Goal: Task Accomplishment & Management: Manage account settings

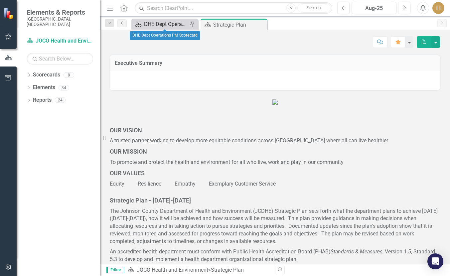
click at [172, 21] on div "DHE Dept Operations PM Scorecard" at bounding box center [166, 24] width 44 height 8
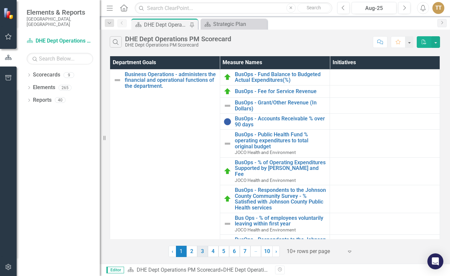
click at [203, 249] on link "3" at bounding box center [202, 251] width 11 height 11
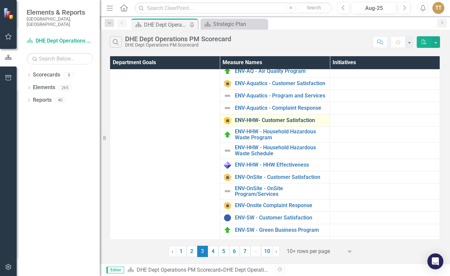
scroll to position [33, 0]
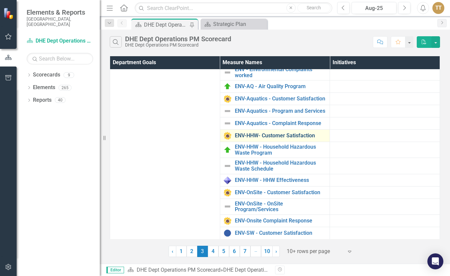
click at [276, 139] on link "ENV-HHW- Customer Satisfaction" at bounding box center [281, 136] width 92 height 6
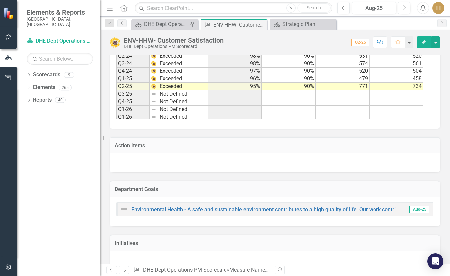
scroll to position [150, 0]
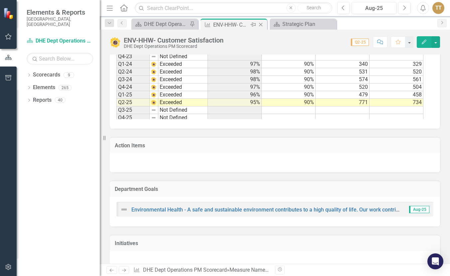
click at [259, 23] on icon "Close" at bounding box center [260, 24] width 7 height 5
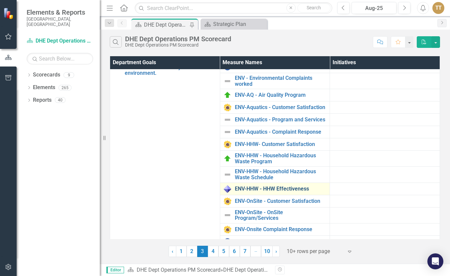
scroll to position [33, 0]
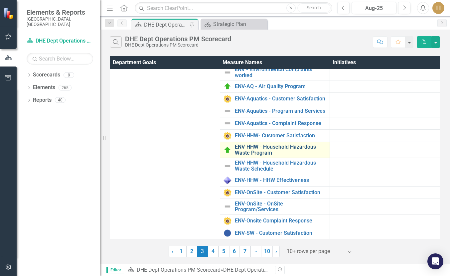
click at [267, 156] on link "ENV-HHW - Household Hazardous Waste Program" at bounding box center [281, 150] width 92 height 12
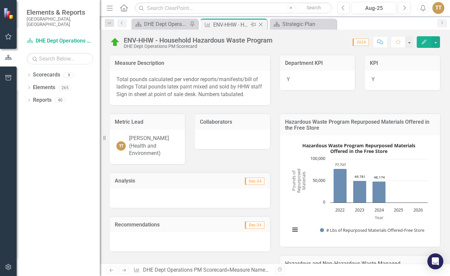
click at [259, 24] on icon "Close" at bounding box center [260, 24] width 7 height 5
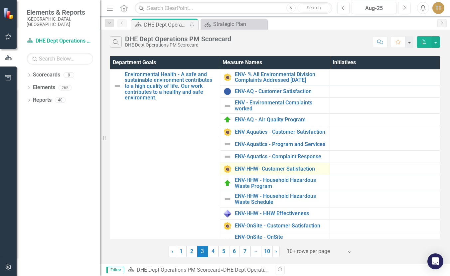
scroll to position [33, 0]
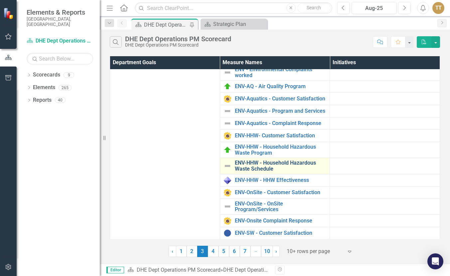
click at [263, 172] on link "ENV-HHW - Household Hazardous Waste Schedule" at bounding box center [281, 166] width 92 height 12
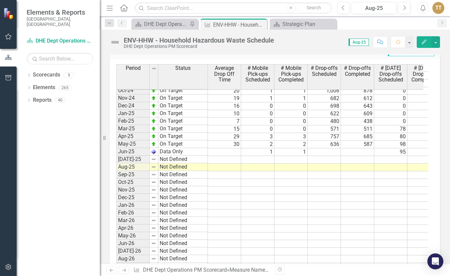
click at [218, 153] on td at bounding box center [224, 152] width 33 height 8
click at [332, 154] on td at bounding box center [324, 152] width 33 height 8
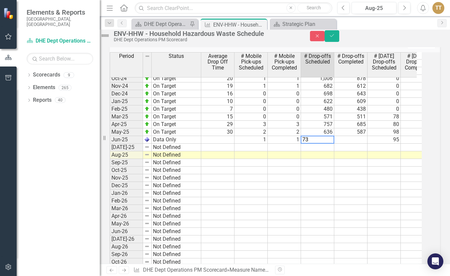
type textarea "732"
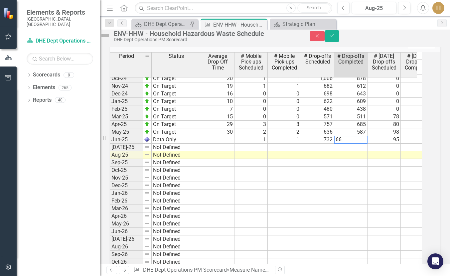
type textarea "6"
type textarea "732"
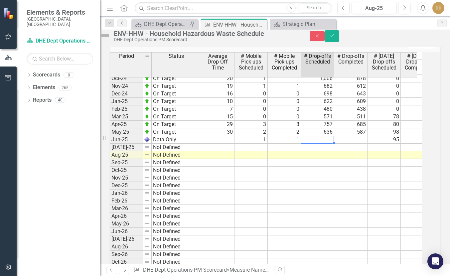
click at [328, 144] on td at bounding box center [317, 140] width 33 height 8
click at [320, 144] on td at bounding box center [317, 140] width 33 height 8
type textarea "732"
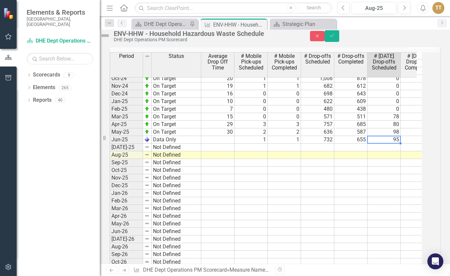
type textarea "95"
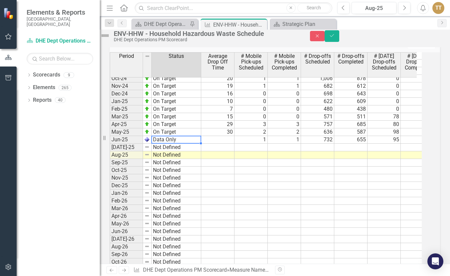
click at [196, 144] on td "Data Only" at bounding box center [177, 140] width 50 height 8
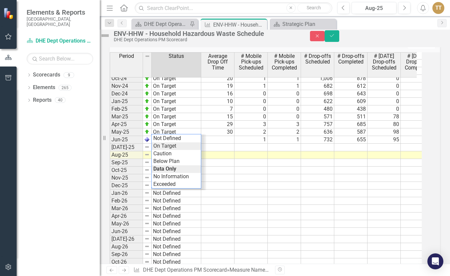
click at [188, 159] on div "Period Status Average Drop Off Time # Mobile Pick-ups Scheduled # Mobile Pick-u…" at bounding box center [266, 159] width 312 height 215
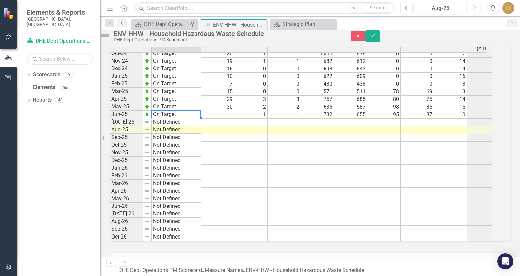
scroll to position [840, 0]
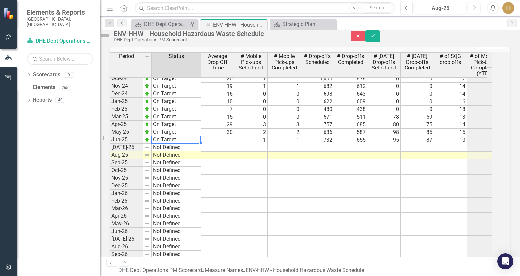
click at [110, 217] on div "Period Status Average Drop Off Time # Mobile Pick-ups Scheduled # Mobile Pick-u…" at bounding box center [110, 119] width 0 height 324
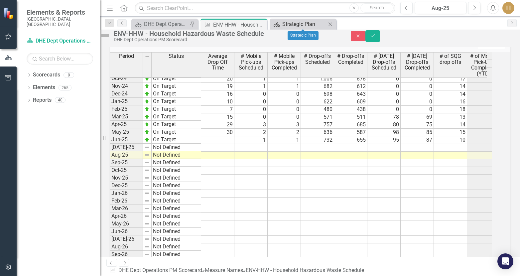
click at [297, 27] on div "Strategic Plan" at bounding box center [304, 24] width 44 height 8
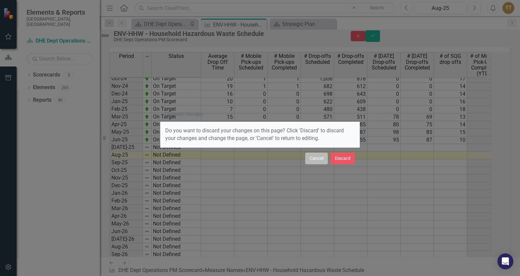
click at [323, 160] on button "Cancel" at bounding box center [316, 159] width 23 height 12
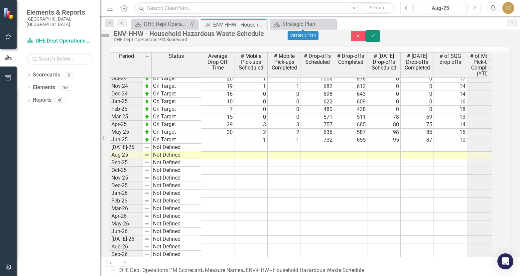
click at [376, 38] on icon "Save" at bounding box center [373, 35] width 6 height 5
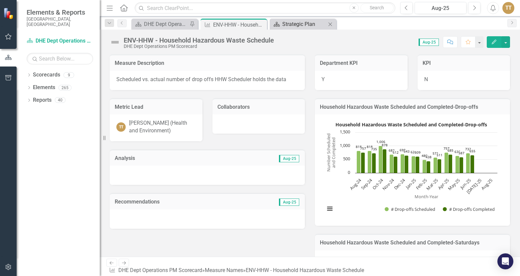
click at [295, 26] on div "Strategic Plan" at bounding box center [304, 24] width 44 height 8
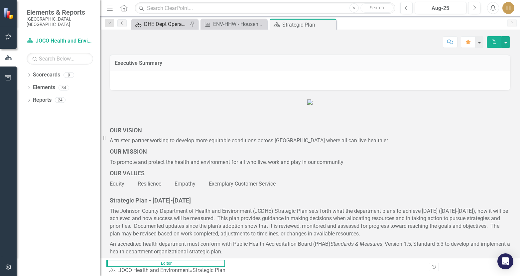
click at [169, 24] on div "DHE Dept Operations PM Scorecard" at bounding box center [166, 24] width 44 height 8
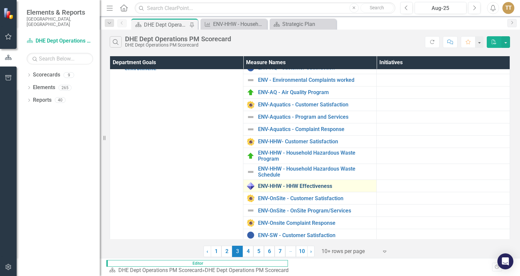
scroll to position [33, 0]
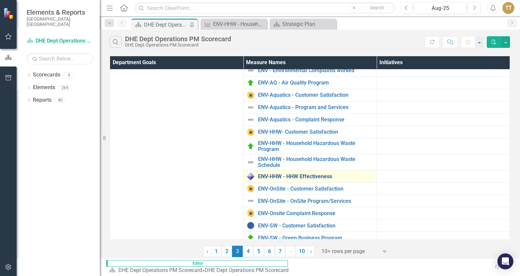
click at [320, 176] on link "ENV-HHW - HHW Effectiveness" at bounding box center [315, 177] width 115 height 6
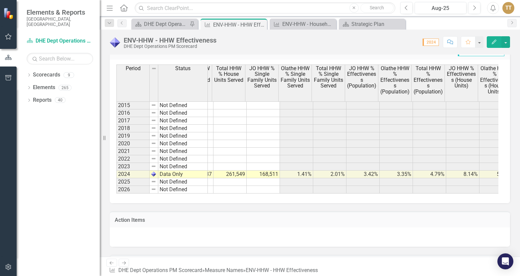
scroll to position [0, 94]
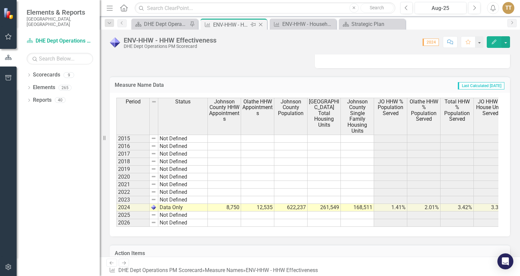
click at [262, 26] on icon "Close" at bounding box center [260, 24] width 7 height 5
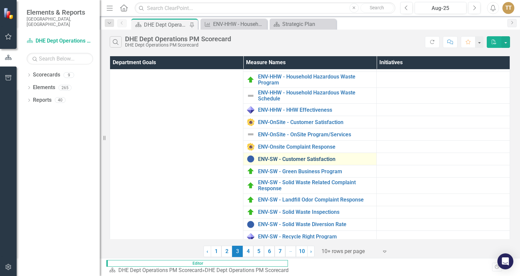
click at [311, 159] on link "ENV-SW - Customer Satisfaction" at bounding box center [315, 159] width 115 height 6
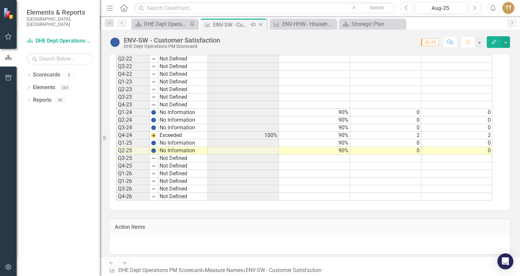
click at [261, 25] on icon "Close" at bounding box center [260, 24] width 7 height 5
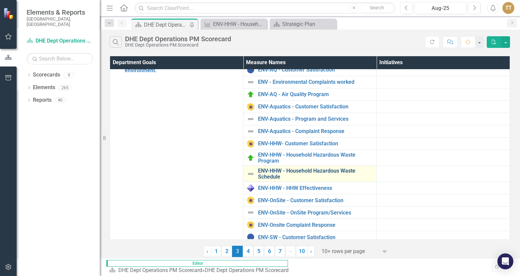
scroll to position [33, 0]
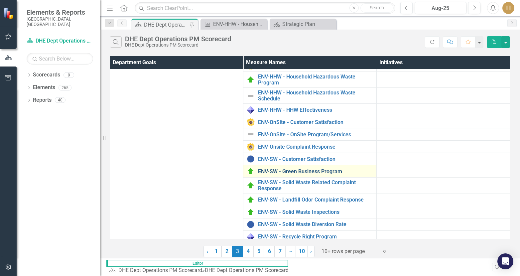
click at [301, 171] on link "ENV-SW - Green Business Program" at bounding box center [315, 172] width 115 height 6
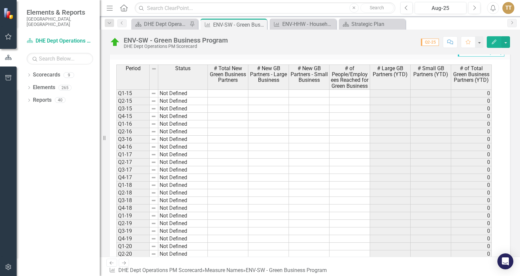
scroll to position [466, 0]
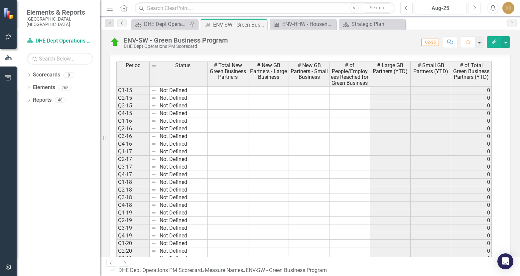
click at [294, 194] on td at bounding box center [309, 190] width 41 height 8
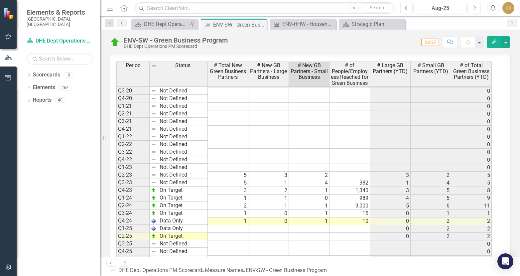
scroll to position [183, 0]
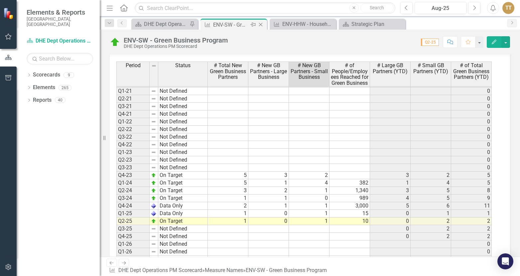
click at [262, 22] on div "Close" at bounding box center [261, 25] width 8 height 8
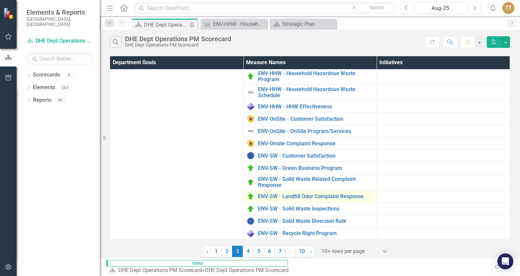
scroll to position [104, 0]
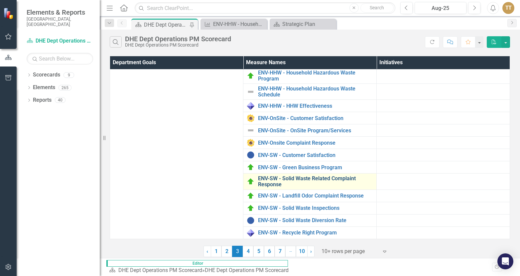
click at [333, 177] on link "ENV-SW - Solid Waste Related Complaint Response" at bounding box center [315, 182] width 115 height 12
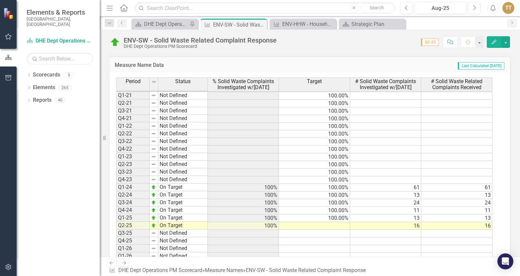
scroll to position [200, 0]
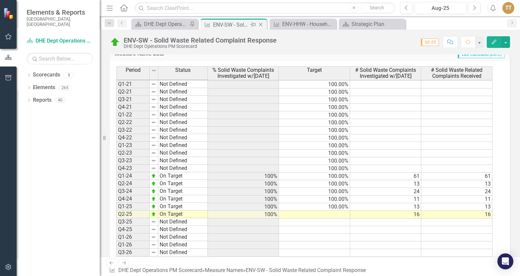
click at [262, 25] on icon "Close" at bounding box center [260, 24] width 7 height 5
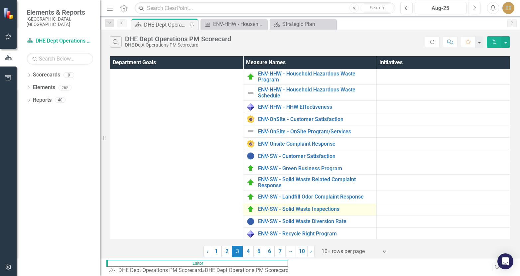
scroll to position [104, 0]
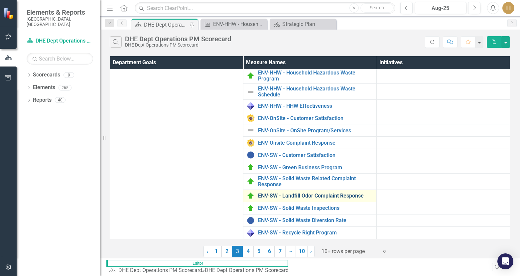
click at [347, 197] on link "ENV-SW - Landfill Odor Complaint Response" at bounding box center [315, 196] width 115 height 6
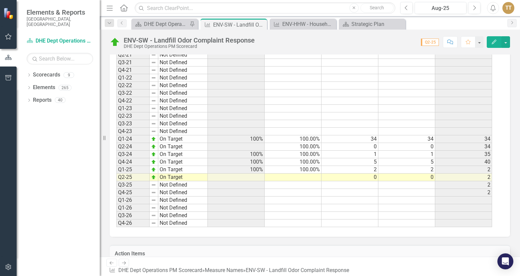
scroll to position [366, 0]
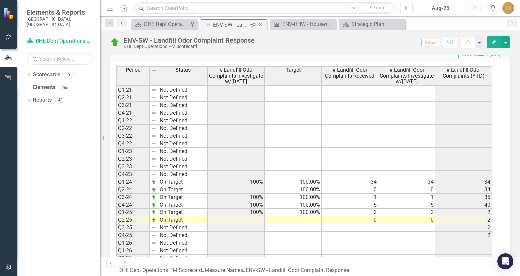
click at [261, 24] on icon at bounding box center [261, 25] width 4 height 4
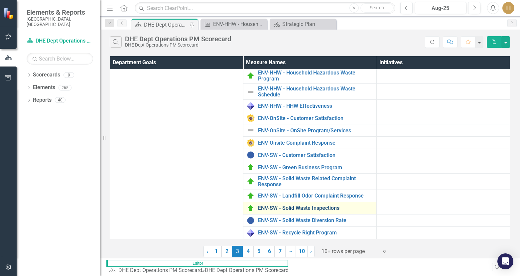
click at [308, 210] on link "ENV-SW - Solid Waste Inspections" at bounding box center [315, 208] width 115 height 6
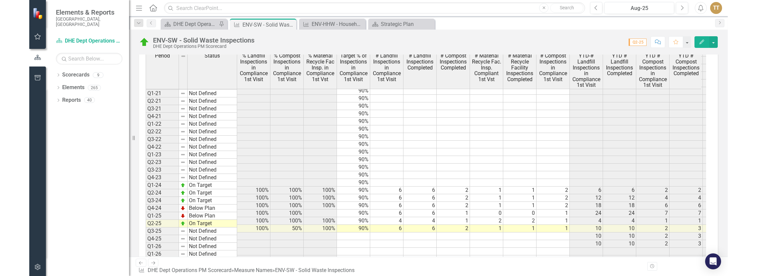
scroll to position [336, 0]
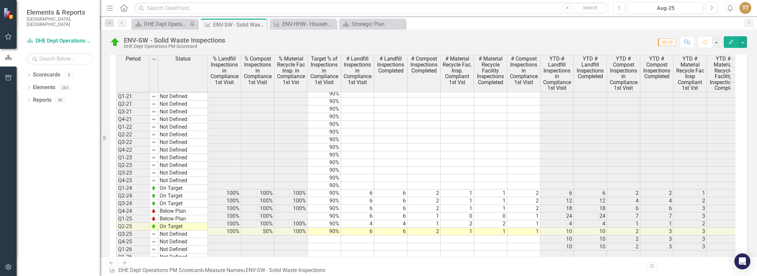
click at [520, 228] on td "3" at bounding box center [723, 232] width 33 height 8
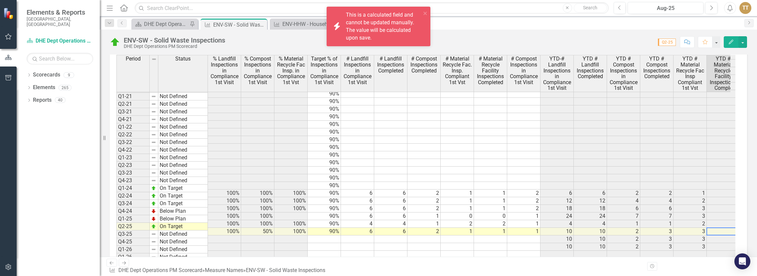
scroll to position [0, 10]
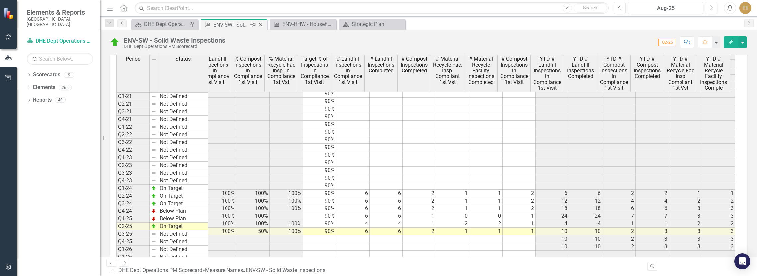
click at [262, 24] on icon at bounding box center [261, 25] width 4 height 4
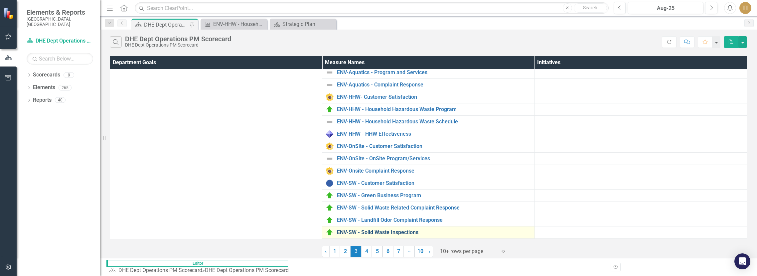
scroll to position [89, 0]
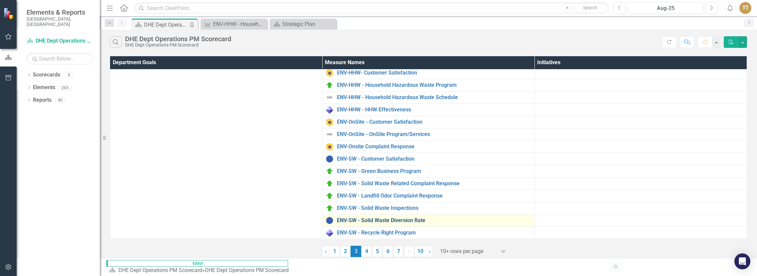
click at [396, 218] on link "ENV-SW - Solid Waste Diversion Rate" at bounding box center [434, 221] width 194 height 6
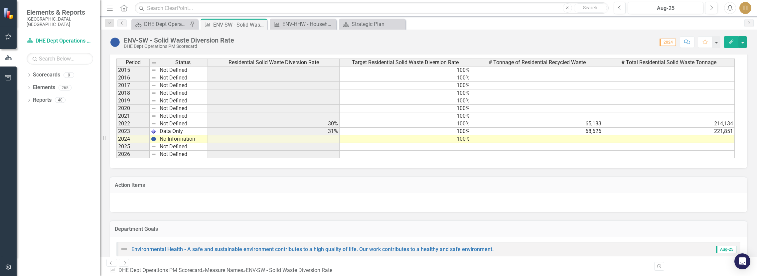
scroll to position [299, 0]
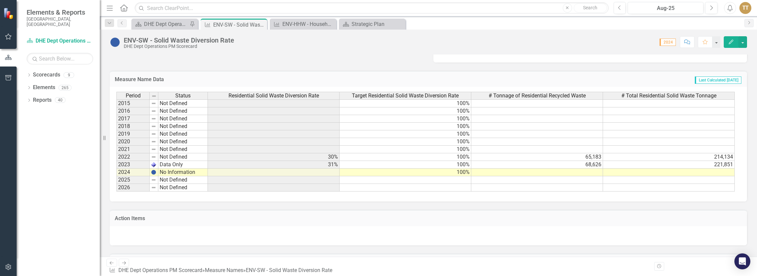
click at [116, 176] on div "Period Status Residential Solid Waste Diversion Rate Target Residential Solid W…" at bounding box center [116, 142] width 0 height 100
click at [520, 172] on td at bounding box center [537, 173] width 132 height 8
click at [261, 23] on icon "Close" at bounding box center [260, 24] width 7 height 5
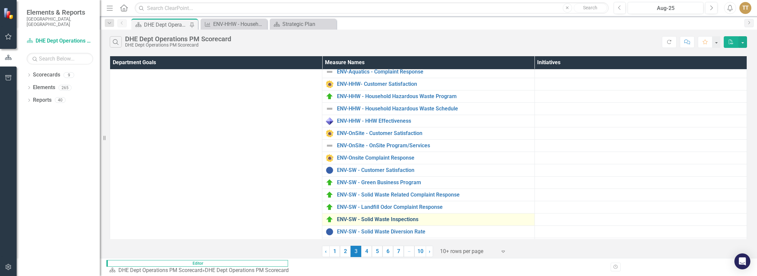
scroll to position [89, 0]
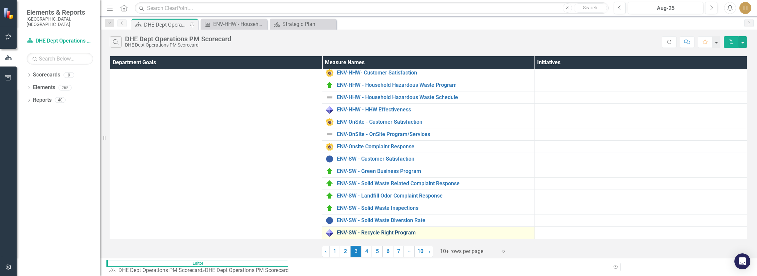
click at [398, 235] on link "ENV-SW - Recycle Right Program" at bounding box center [434, 233] width 194 height 6
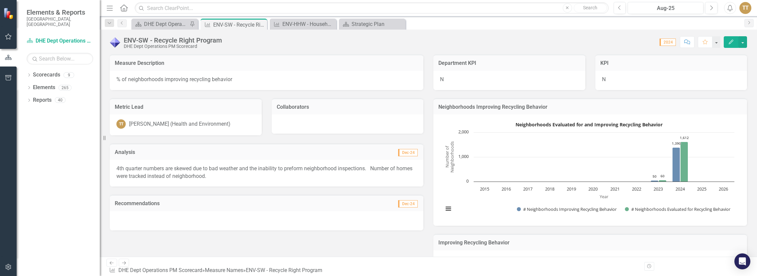
click at [142, 161] on div "4th quarter numbers are skewed due to bad weather and the inability to preform …" at bounding box center [267, 173] width 314 height 27
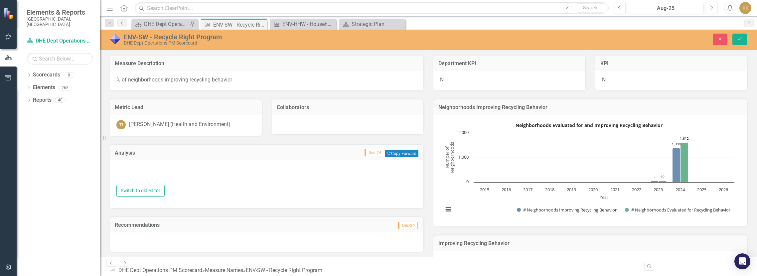
type textarea "<p>4th quarter numbers are skewed due to bad weather and the inability to prefo…"
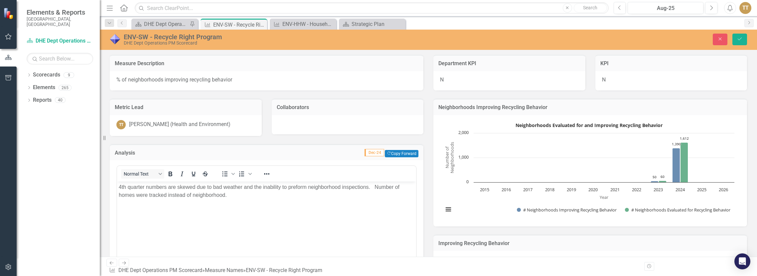
click at [120, 187] on p "4th quarter numbers are skewed due to bad weather and the inability to preform …" at bounding box center [267, 191] width 296 height 16
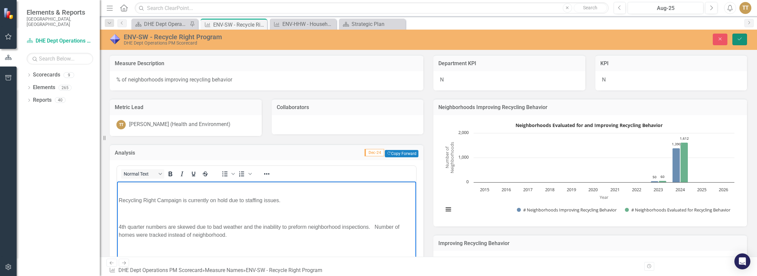
click at [520, 40] on button "Save" at bounding box center [739, 40] width 15 height 12
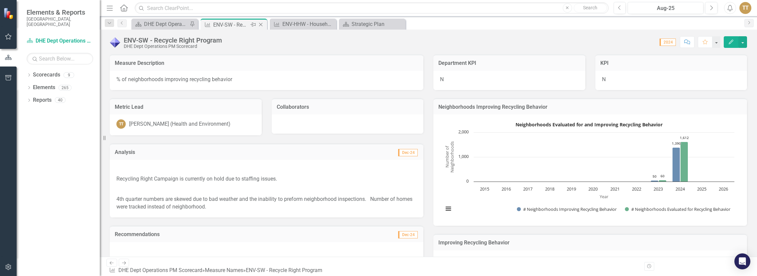
click at [261, 24] on icon "Close" at bounding box center [260, 24] width 7 height 5
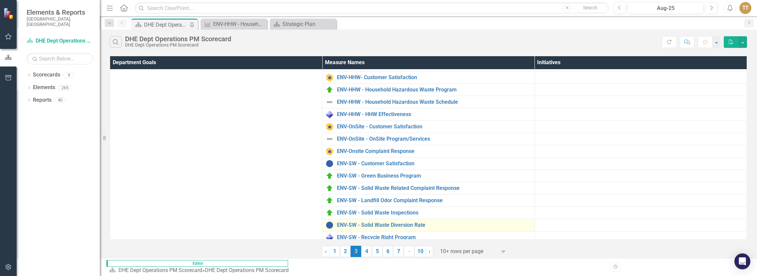
scroll to position [89, 0]
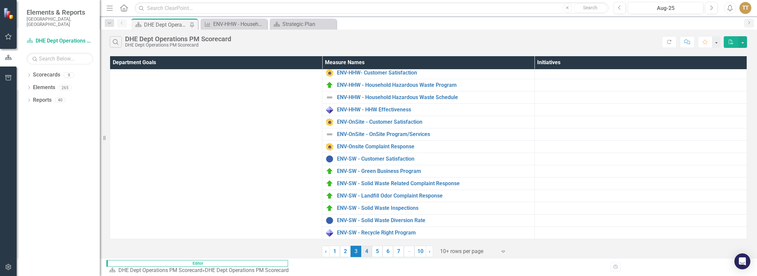
click at [369, 252] on link "4" at bounding box center [366, 251] width 11 height 11
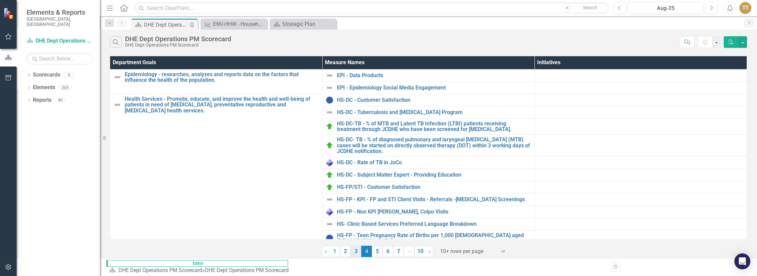
click at [355, 251] on link "3" at bounding box center [356, 251] width 11 height 11
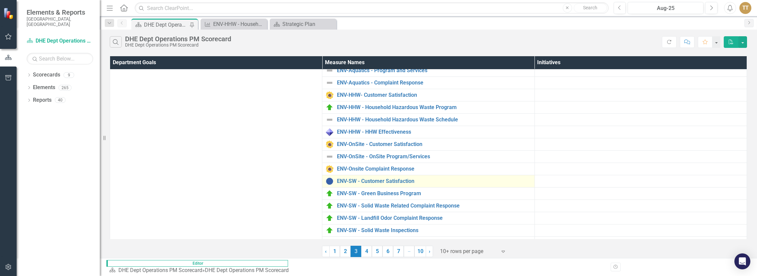
scroll to position [89, 0]
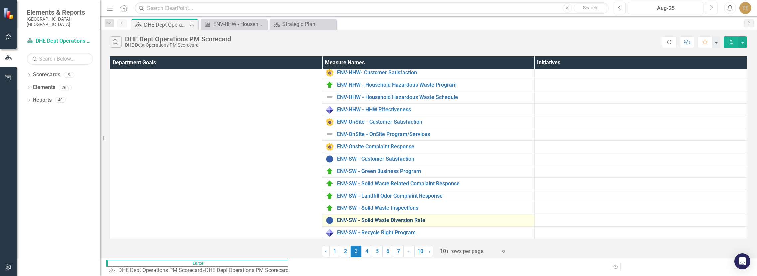
click at [394, 222] on link "ENV-SW - Solid Waste Diversion Rate" at bounding box center [434, 221] width 194 height 6
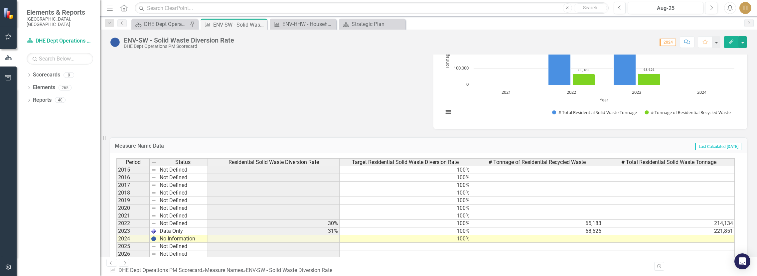
scroll to position [266, 0]
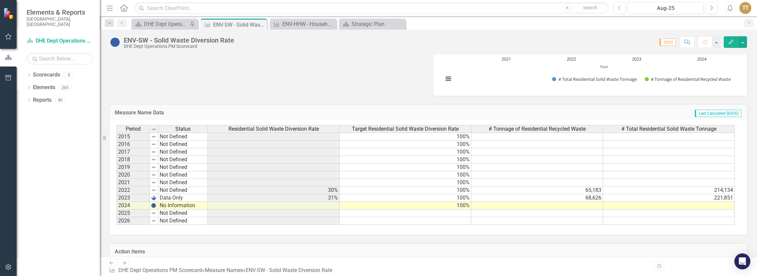
click at [408, 209] on td "100%" at bounding box center [406, 206] width 132 height 8
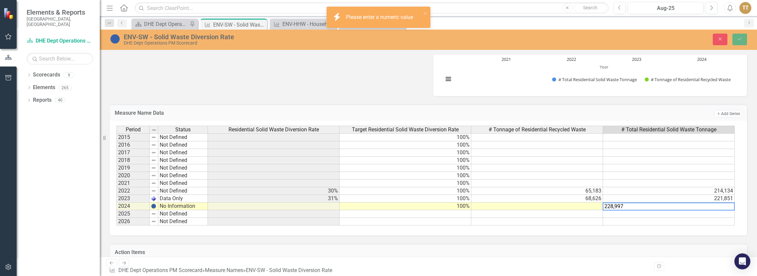
click at [520, 228] on div "Period Status Residential Solid Waste Diversion Rate Target Residential Solid W…" at bounding box center [428, 178] width 637 height 115
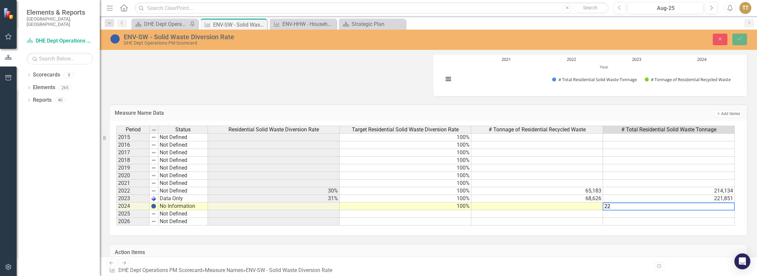
type textarea "2"
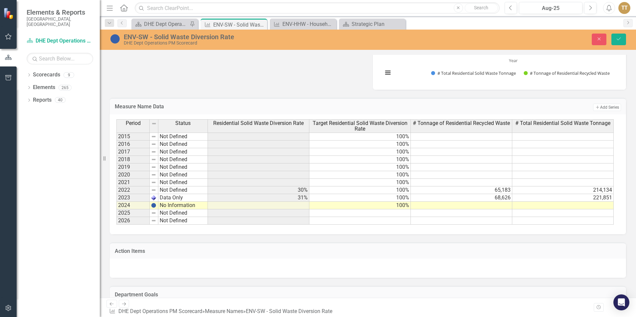
scroll to position [290, 0]
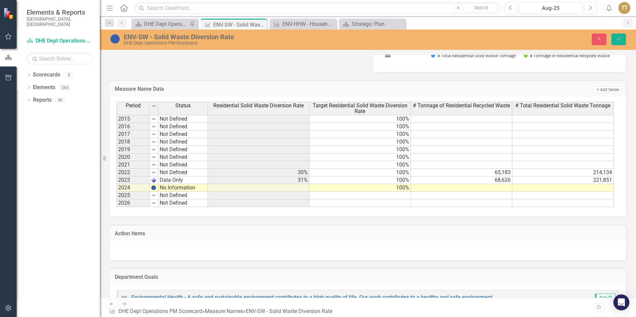
click at [520, 145] on td at bounding box center [562, 142] width 101 height 8
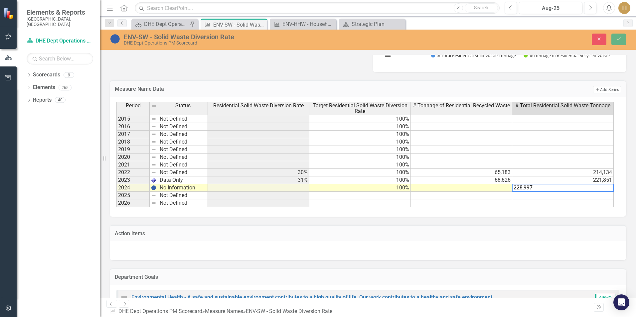
click at [520, 173] on td "214,134" at bounding box center [562, 173] width 101 height 8
type textarea "2"
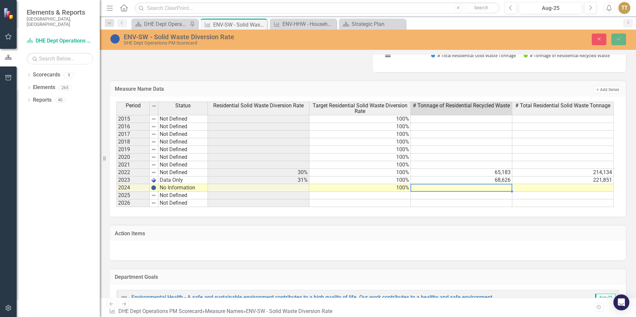
click at [459, 187] on td at bounding box center [461, 188] width 101 height 8
type textarea "63006"
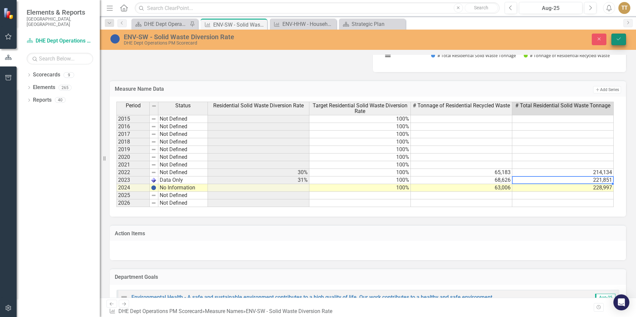
type textarea "221851"
click at [520, 41] on icon "Save" at bounding box center [619, 39] width 6 height 5
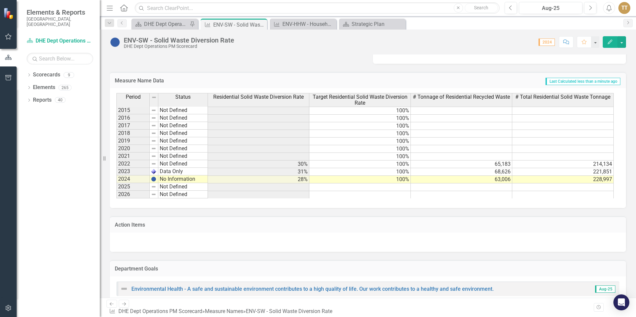
scroll to position [299, 0]
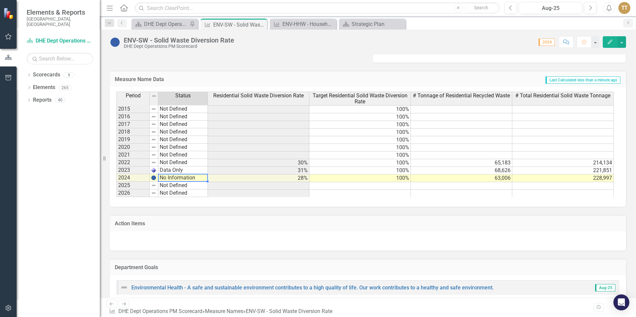
click at [172, 179] on td "No Information" at bounding box center [183, 178] width 50 height 8
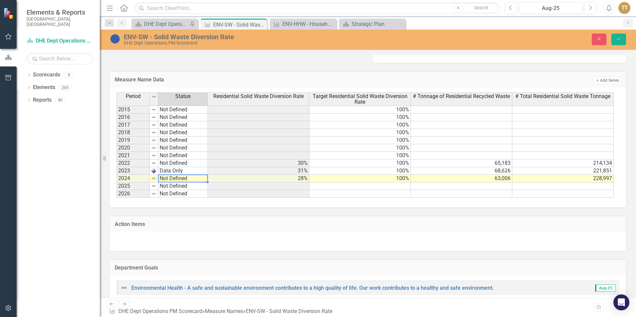
click at [179, 122] on div "Period Status Residential Solid Waste Diversion Rate Target Residential Solid W…" at bounding box center [365, 144] width 498 height 105
click at [201, 180] on td "Not Defined" at bounding box center [183, 179] width 50 height 8
click at [200, 179] on td "Not Defined" at bounding box center [183, 179] width 50 height 8
type textarea "Data Only"
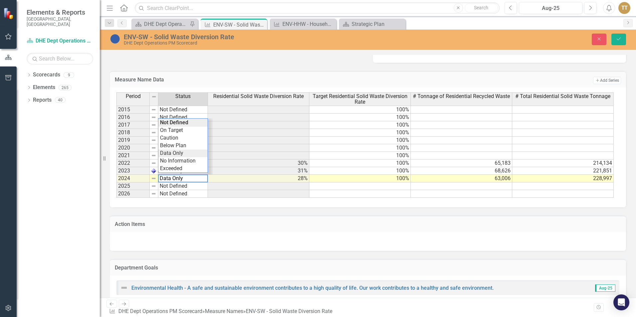
click at [186, 152] on div "Period Status Residential Solid Waste Diversion Rate Target Residential Solid W…" at bounding box center [365, 144] width 498 height 105
click at [520, 42] on button "Save" at bounding box center [618, 40] width 15 height 12
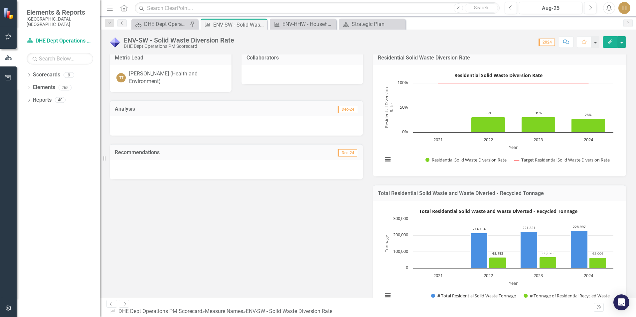
scroll to position [0, 0]
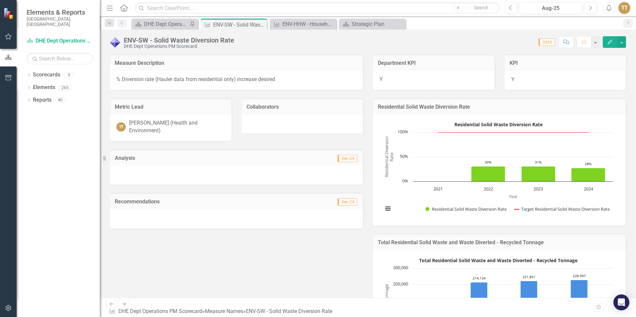
click at [181, 166] on div at bounding box center [236, 175] width 253 height 19
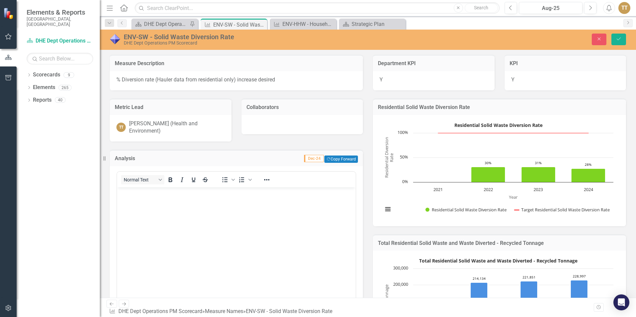
click at [167, 219] on body "Rich Text Area. Press ALT-0 for help." at bounding box center [236, 237] width 238 height 100
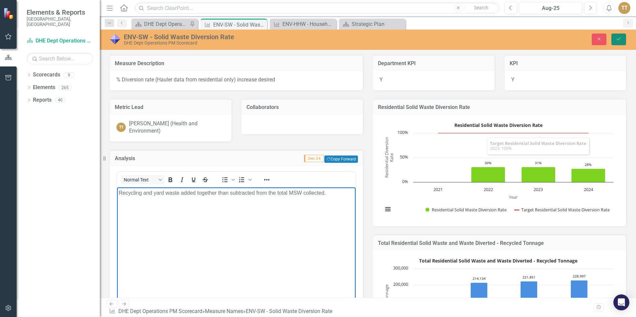
click at [520, 39] on button "Save" at bounding box center [618, 40] width 15 height 12
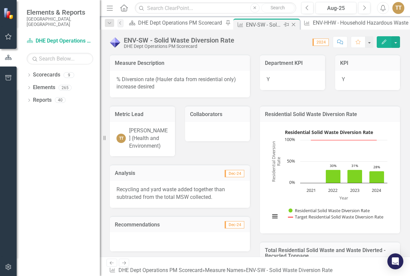
click at [290, 23] on icon "Close" at bounding box center [293, 24] width 7 height 5
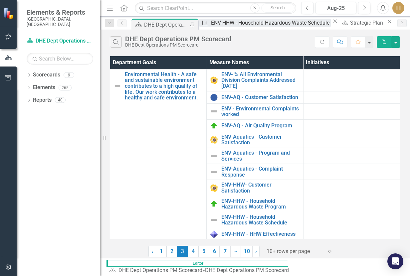
click at [229, 23] on div "ENV-HHW - Household Hazardous Waste Schedule" at bounding box center [271, 23] width 120 height 8
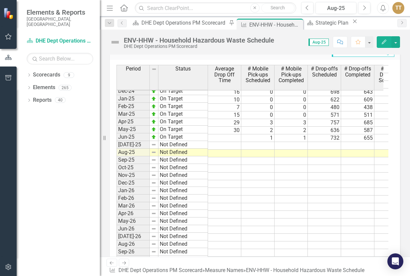
scroll to position [918, 0]
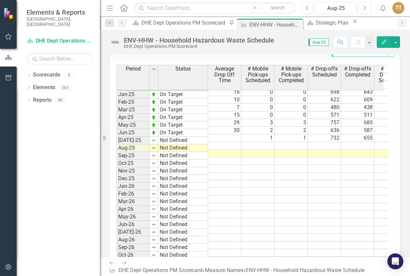
click at [47, 265] on div "Dropdown Scorecards 9 Dropdown JOCO Health and Environment DHE Strategic Scorec…" at bounding box center [58, 173] width 83 height 207
click at [356, 264] on td at bounding box center [357, 268] width 33 height 8
